Goal: Task Accomplishment & Management: Manage account settings

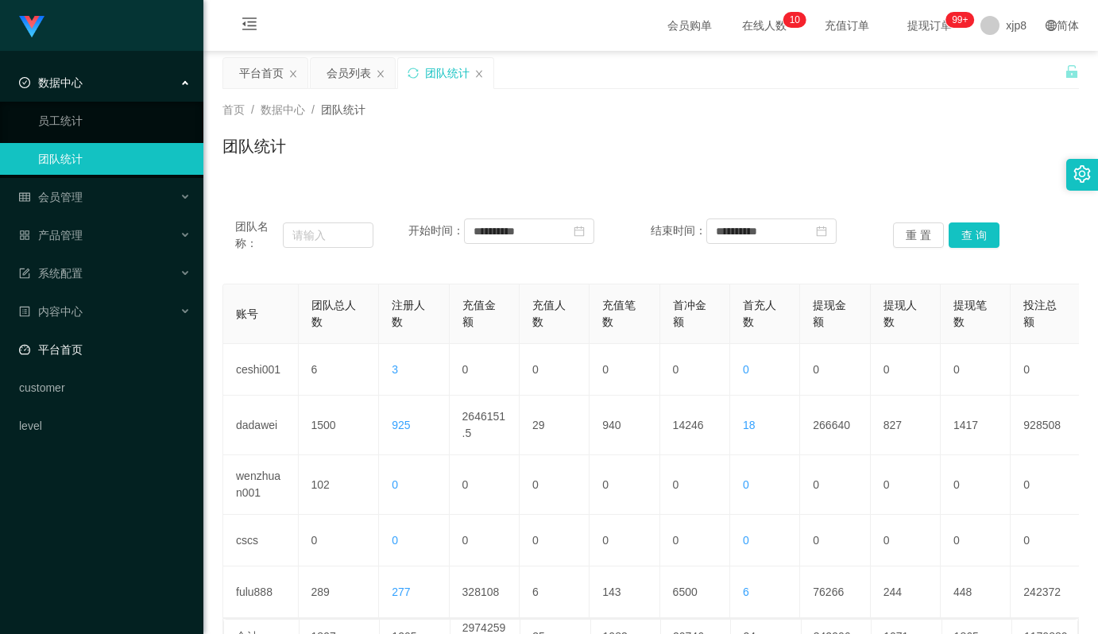
click at [90, 343] on link "平台首页" at bounding box center [105, 350] width 172 height 32
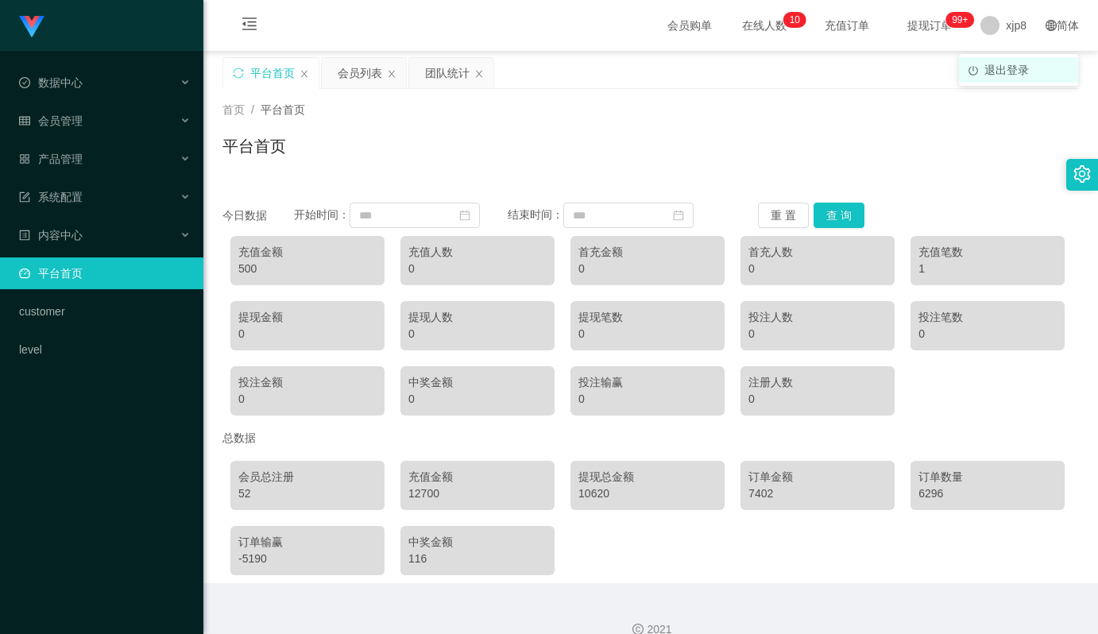
click at [1011, 71] on span "退出登录" at bounding box center [1006, 70] width 44 height 13
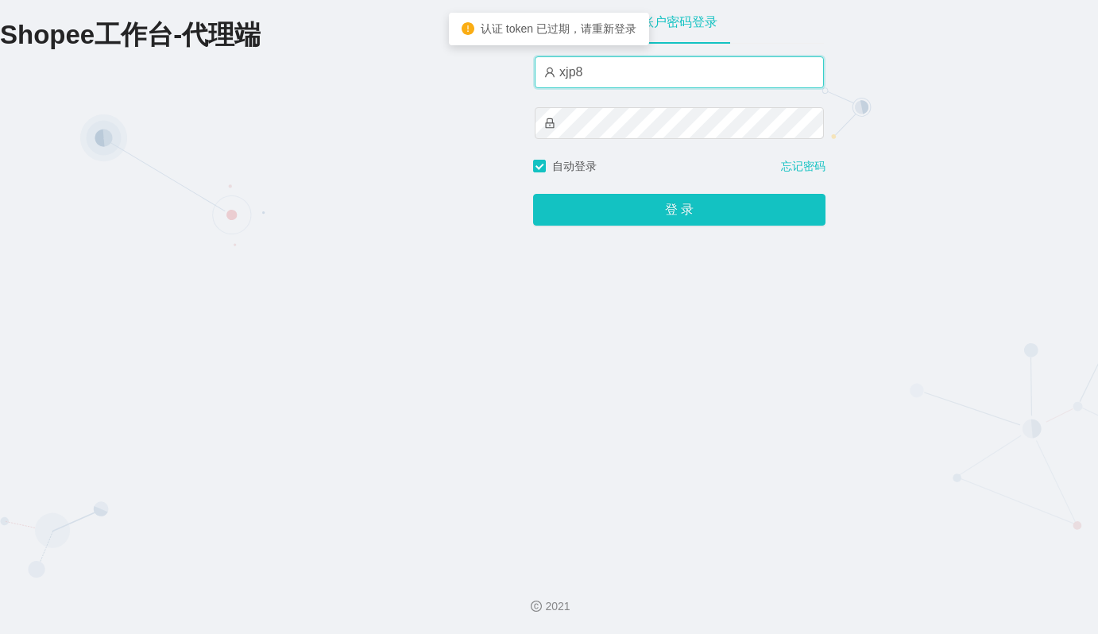
click at [614, 74] on input "xjp8" at bounding box center [679, 72] width 289 height 32
type input "xjp6"
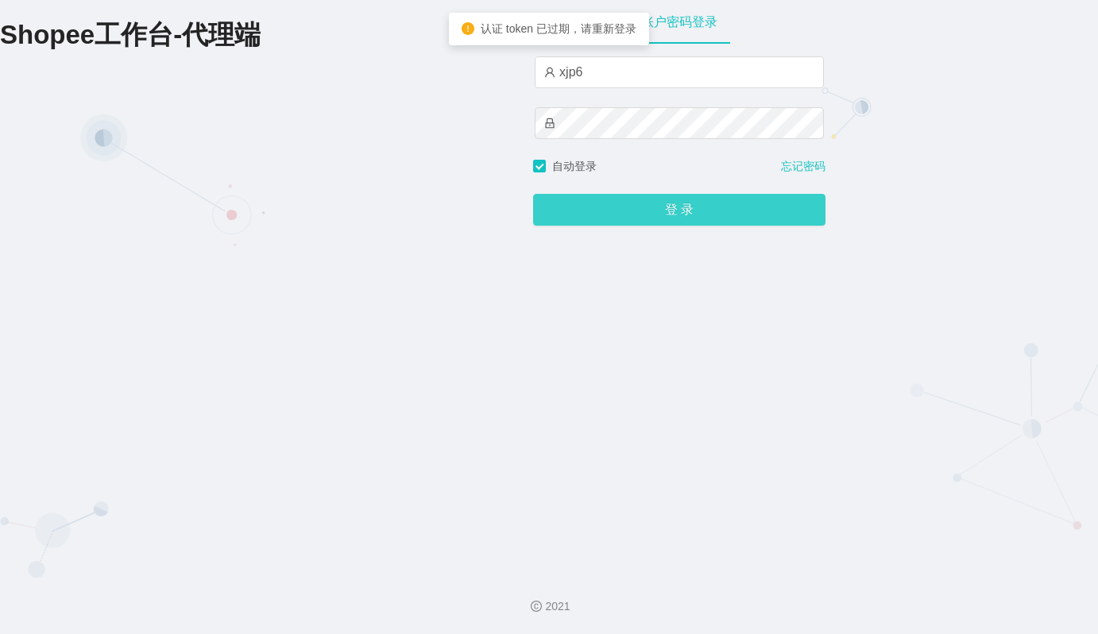
click at [689, 211] on button "登 录" at bounding box center [679, 210] width 292 height 32
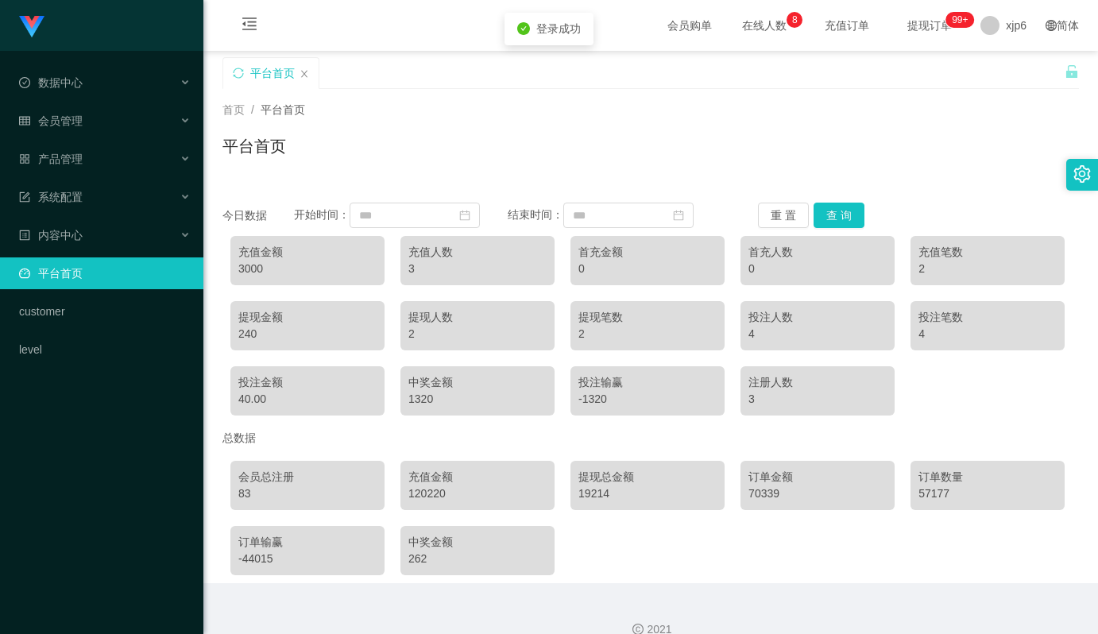
click at [1052, 89] on div "首页 / 平台首页 / 平台首页" at bounding box center [650, 136] width 894 height 95
click at [1001, 68] on span "退出登录" at bounding box center [1006, 70] width 44 height 13
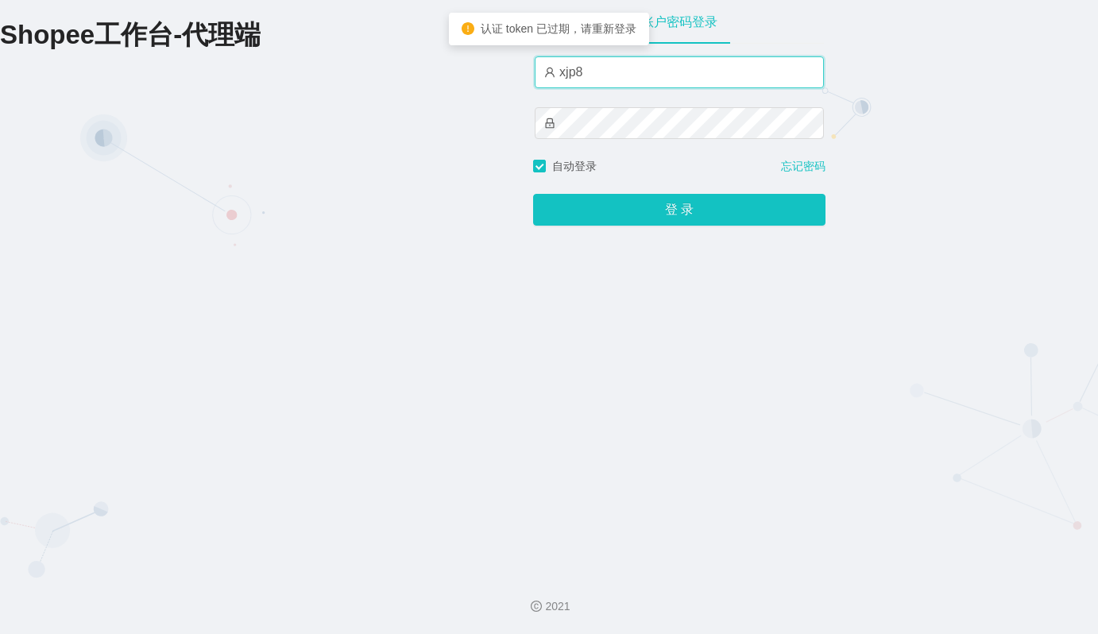
click at [627, 65] on input "xjp8" at bounding box center [679, 72] width 289 height 32
type input "xjp5"
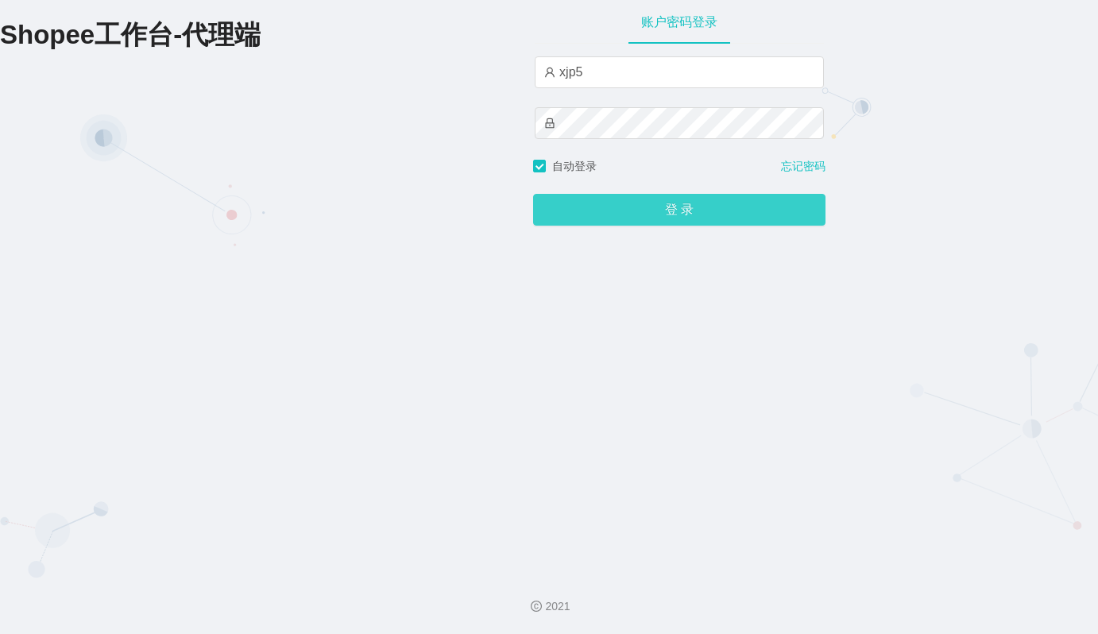
click at [660, 209] on button "登 录" at bounding box center [679, 210] width 292 height 32
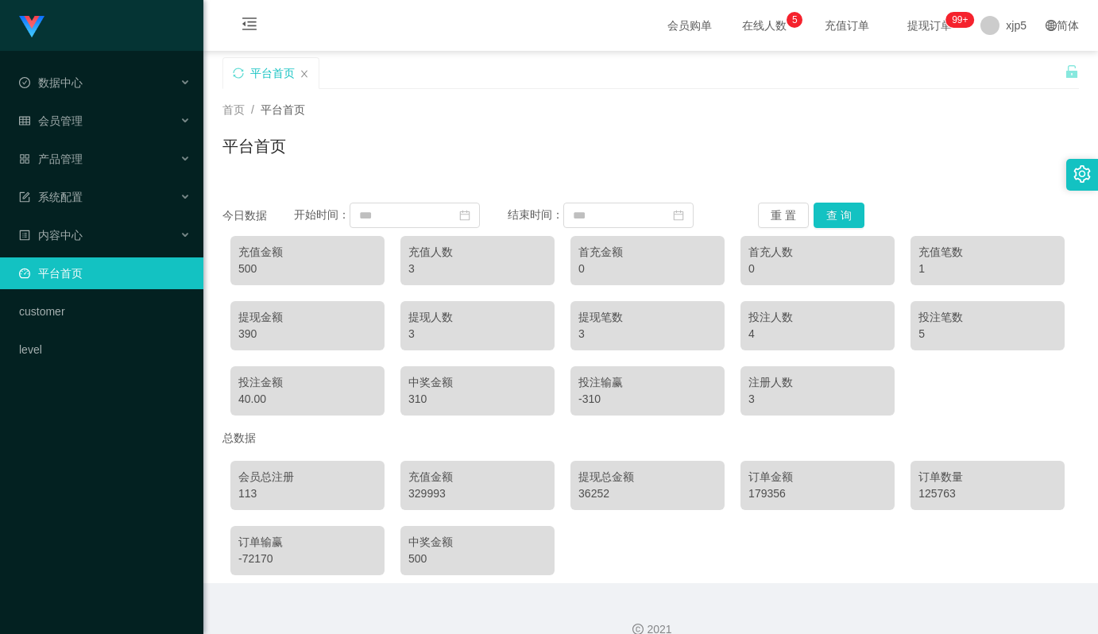
click at [754, 136] on div "平台首页" at bounding box center [650, 152] width 856 height 37
click at [1013, 70] on span "退出登录" at bounding box center [1006, 70] width 44 height 13
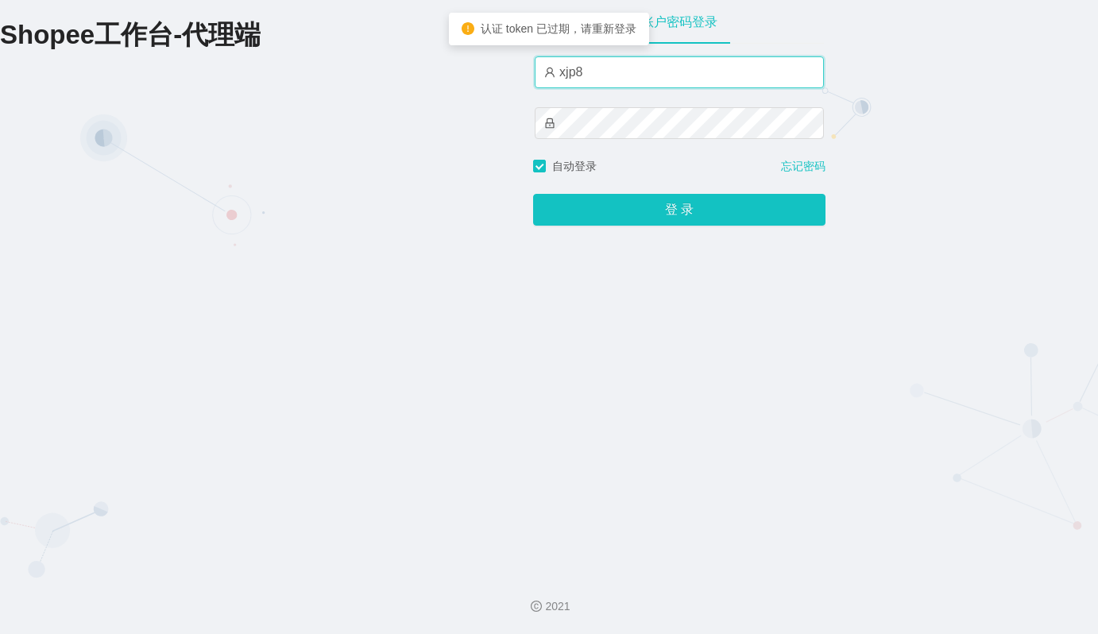
click at [609, 74] on input "xjp8" at bounding box center [679, 72] width 289 height 32
type input "xjp4"
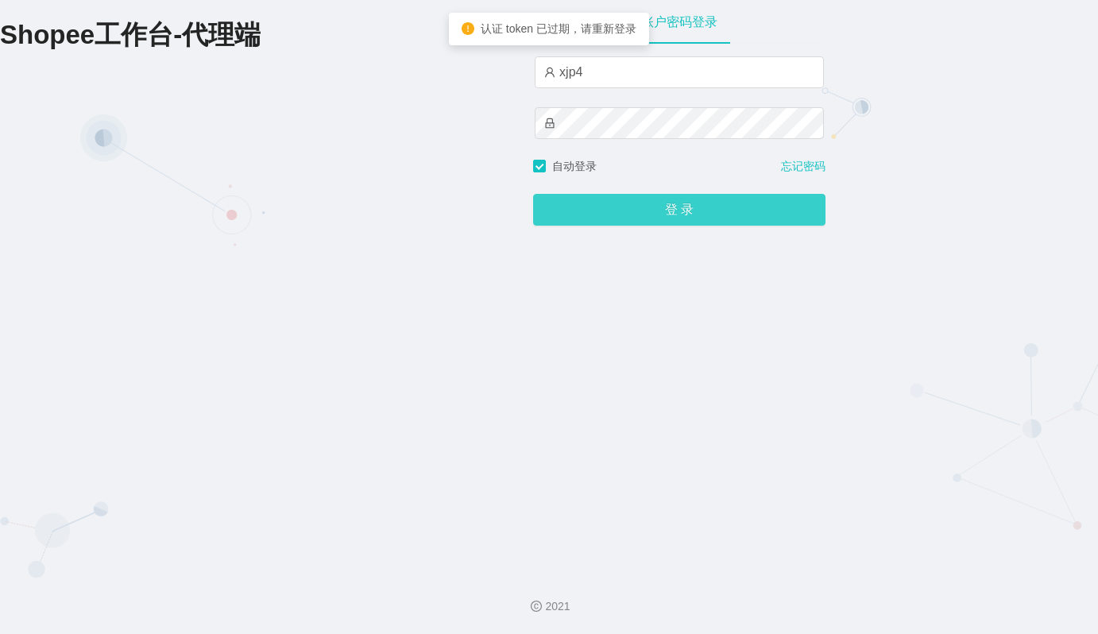
click at [651, 221] on button "登 录" at bounding box center [679, 210] width 292 height 32
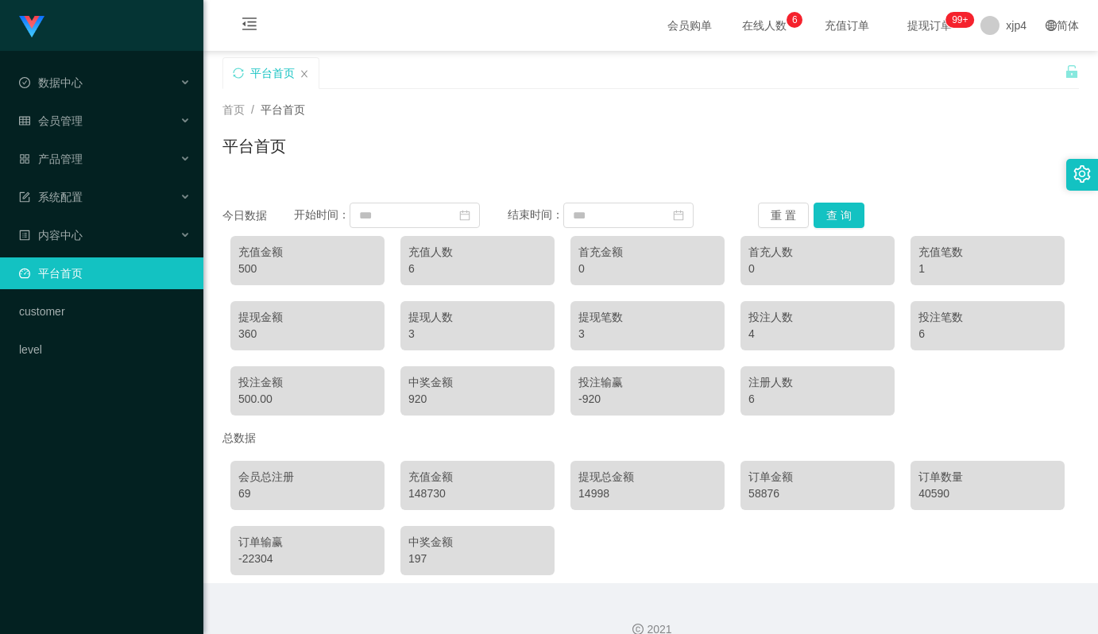
click at [747, 180] on div "首页 / 平台首页 / 平台首页" at bounding box center [650, 136] width 894 height 95
click at [1006, 64] on span "退出登录" at bounding box center [1006, 70] width 44 height 13
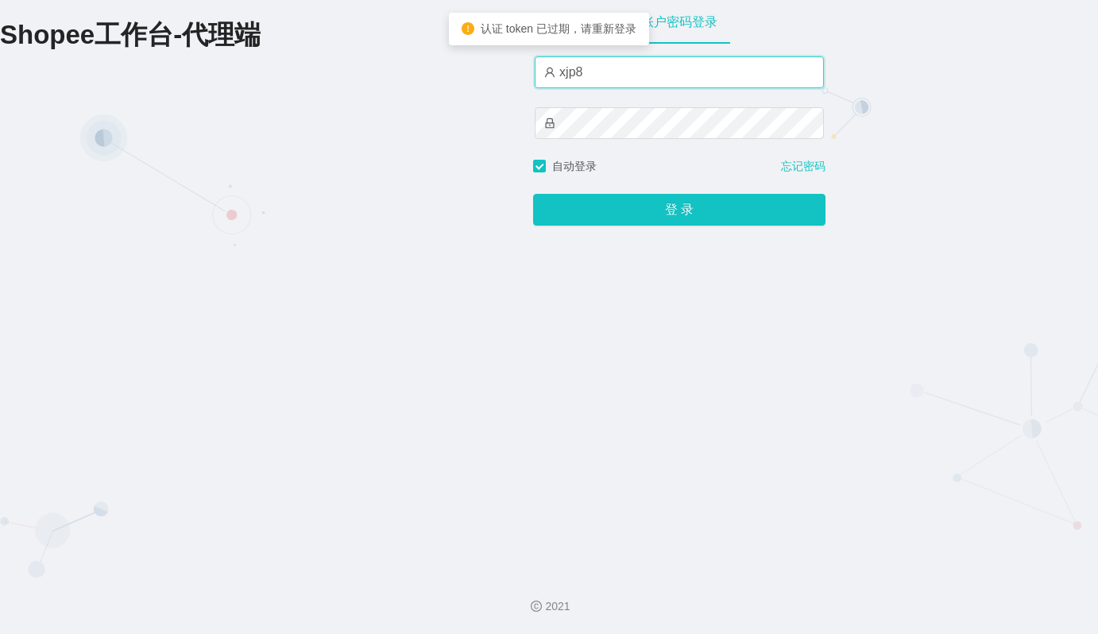
click at [595, 79] on input "xjp8" at bounding box center [679, 72] width 289 height 32
type input "xjp3"
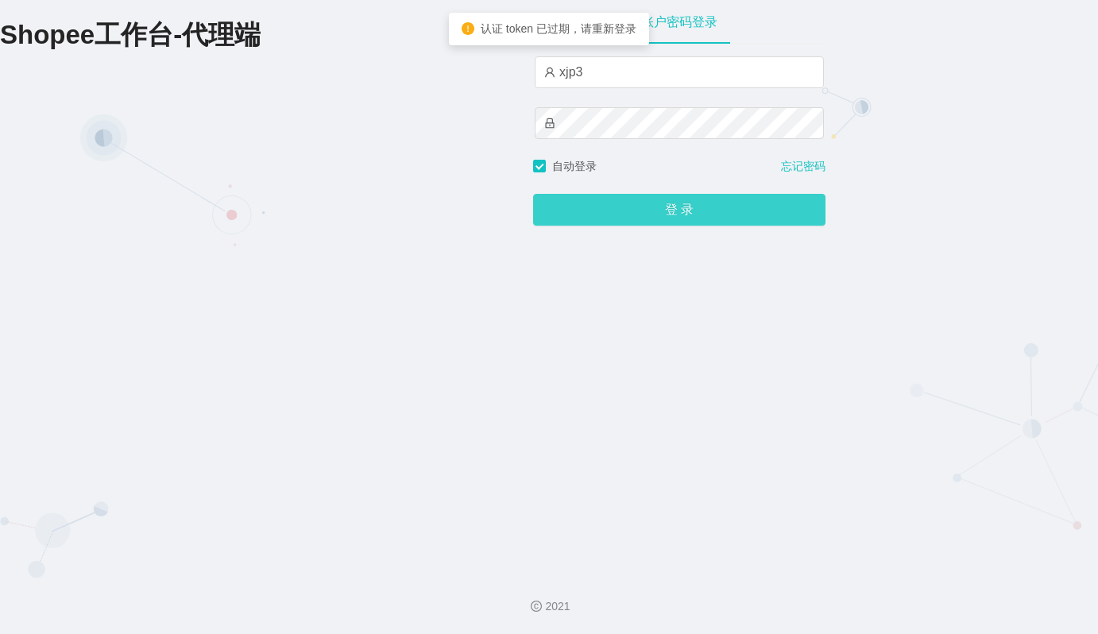
click at [670, 215] on button "登 录" at bounding box center [679, 210] width 292 height 32
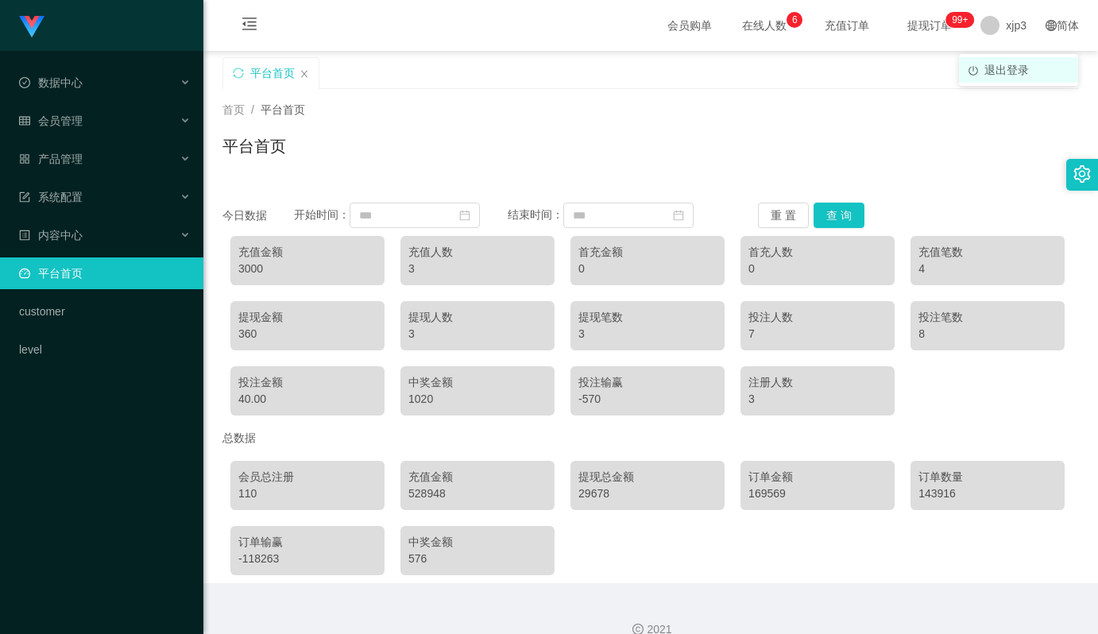
click at [1004, 75] on span "退出登录" at bounding box center [1006, 70] width 44 height 13
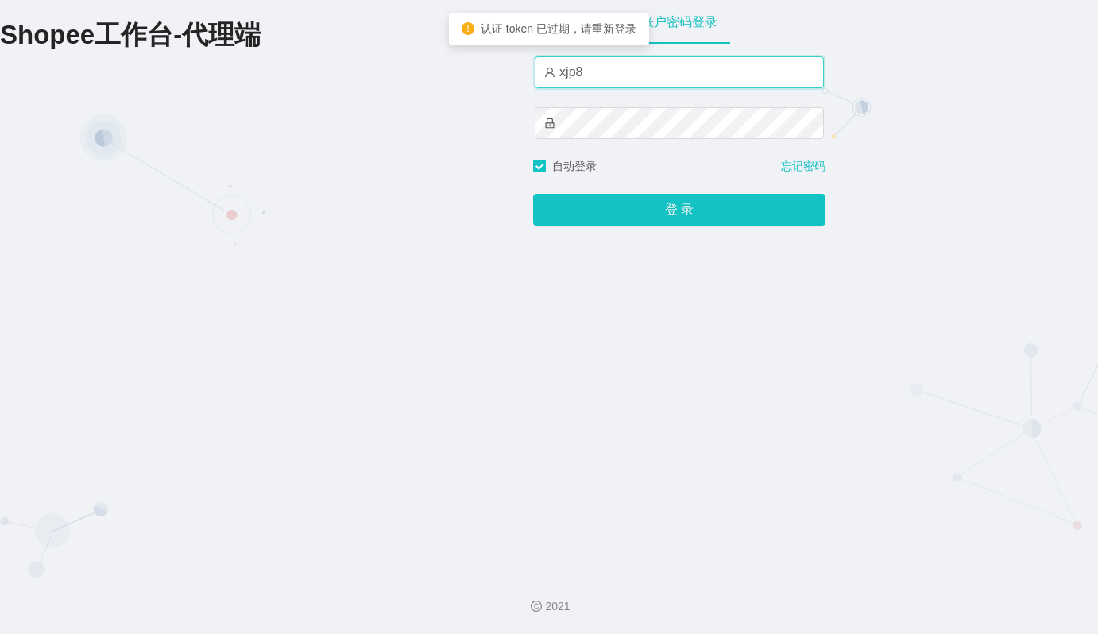
click at [633, 66] on input "xjp8" at bounding box center [679, 72] width 289 height 32
type input "xjp2"
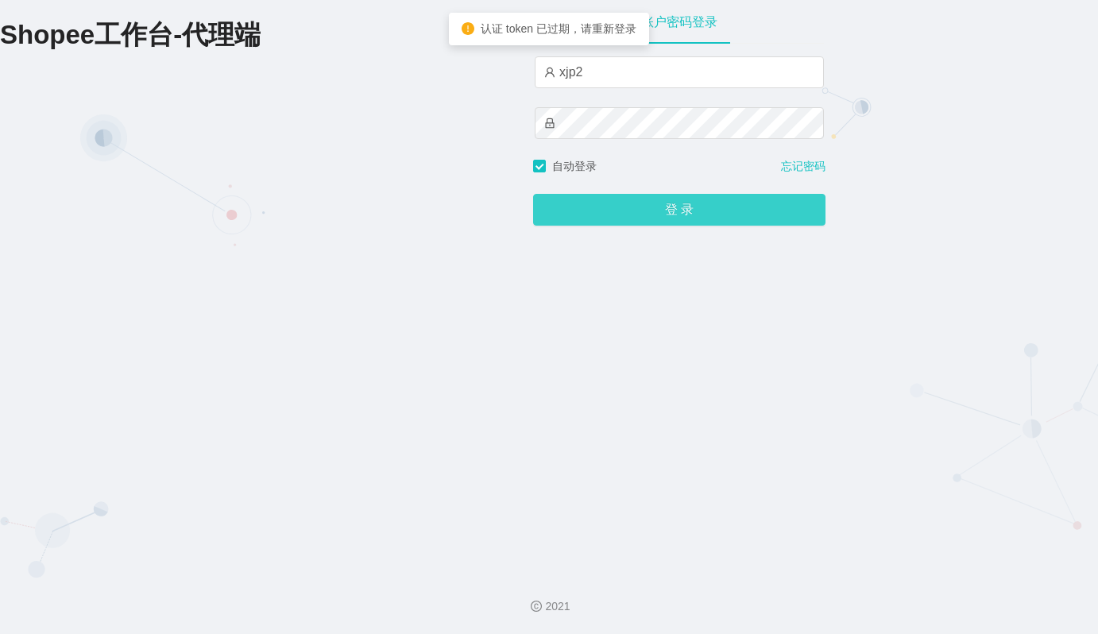
click at [684, 215] on button "登 录" at bounding box center [679, 210] width 292 height 32
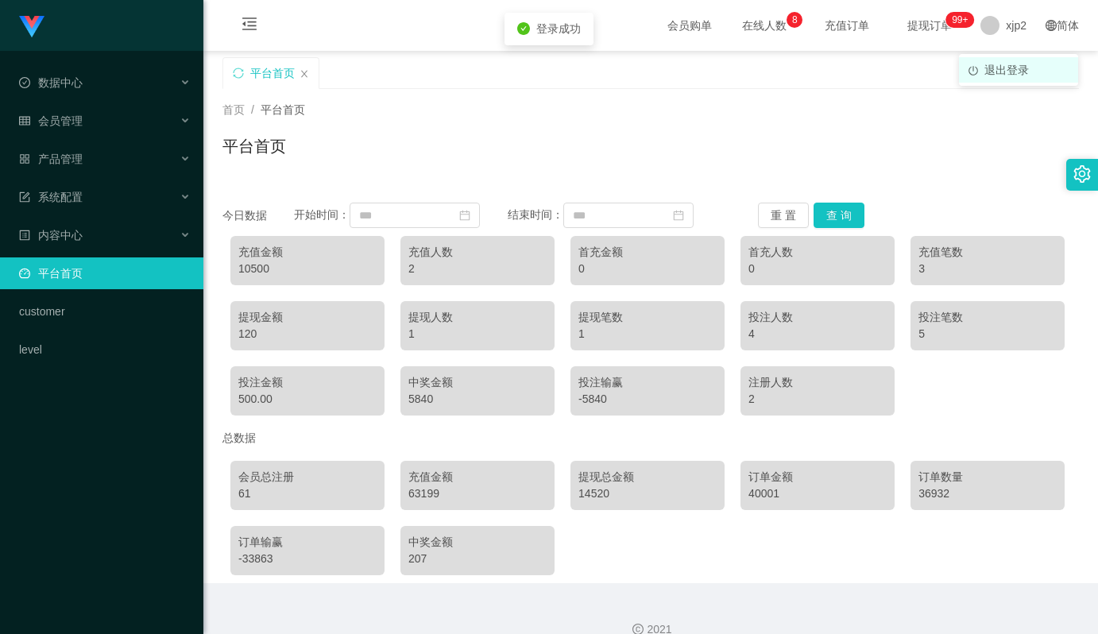
click at [993, 71] on span "退出登录" at bounding box center [1006, 70] width 44 height 13
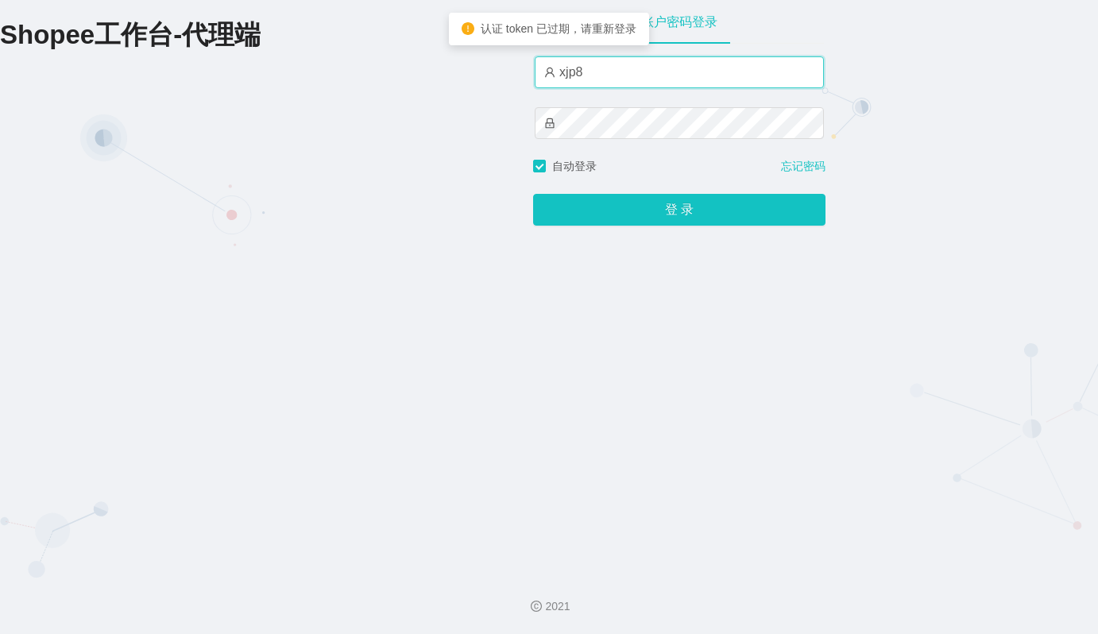
click at [615, 79] on input "xjp8" at bounding box center [679, 72] width 289 height 32
type input "xjp1"
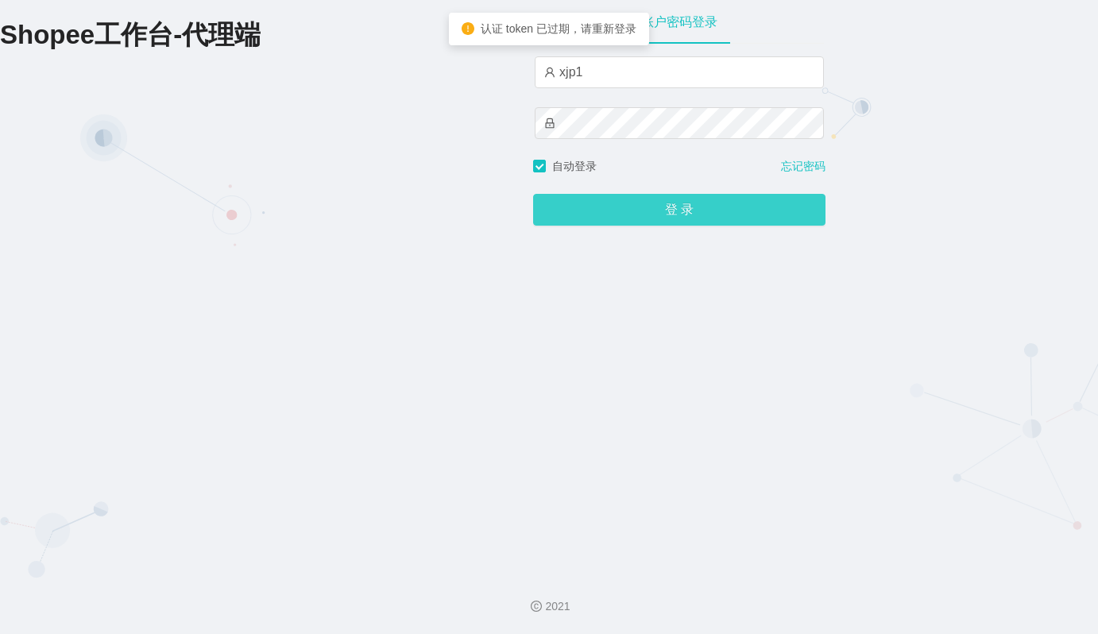
click at [709, 215] on button "登 录" at bounding box center [679, 210] width 292 height 32
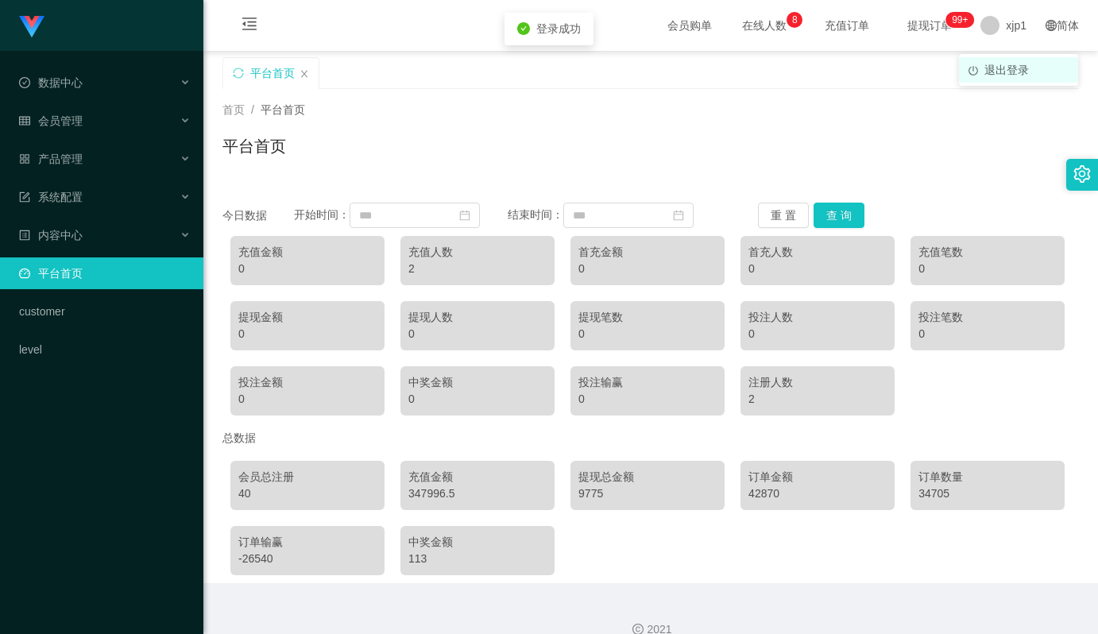
click at [994, 73] on span "退出登录" at bounding box center [1006, 70] width 44 height 13
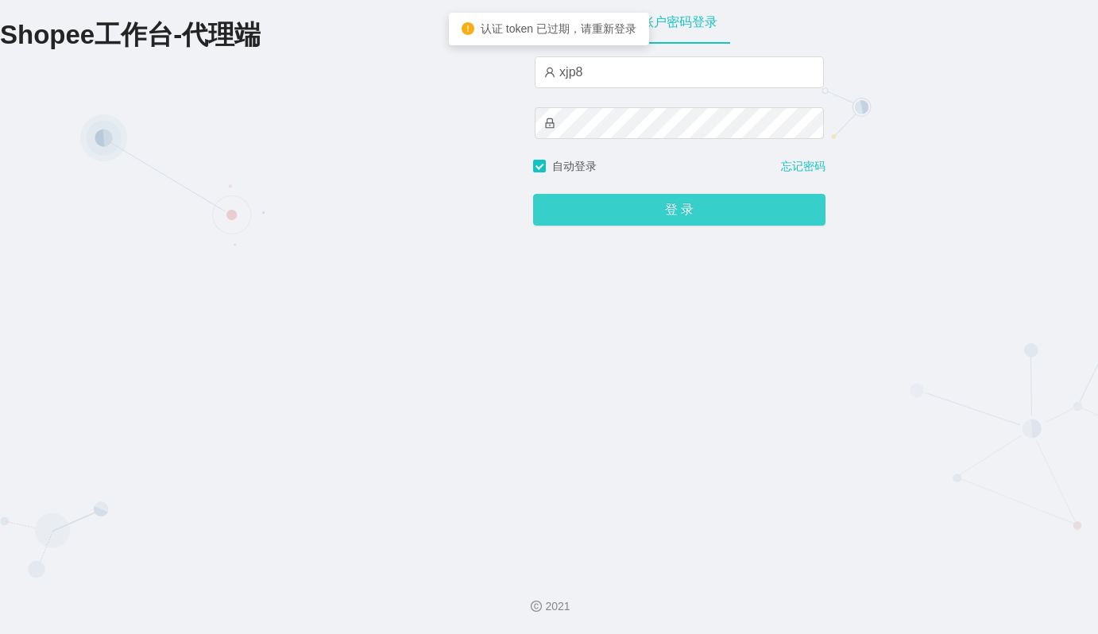
click at [634, 207] on button "登 录" at bounding box center [679, 210] width 292 height 32
